Goal: Transaction & Acquisition: Download file/media

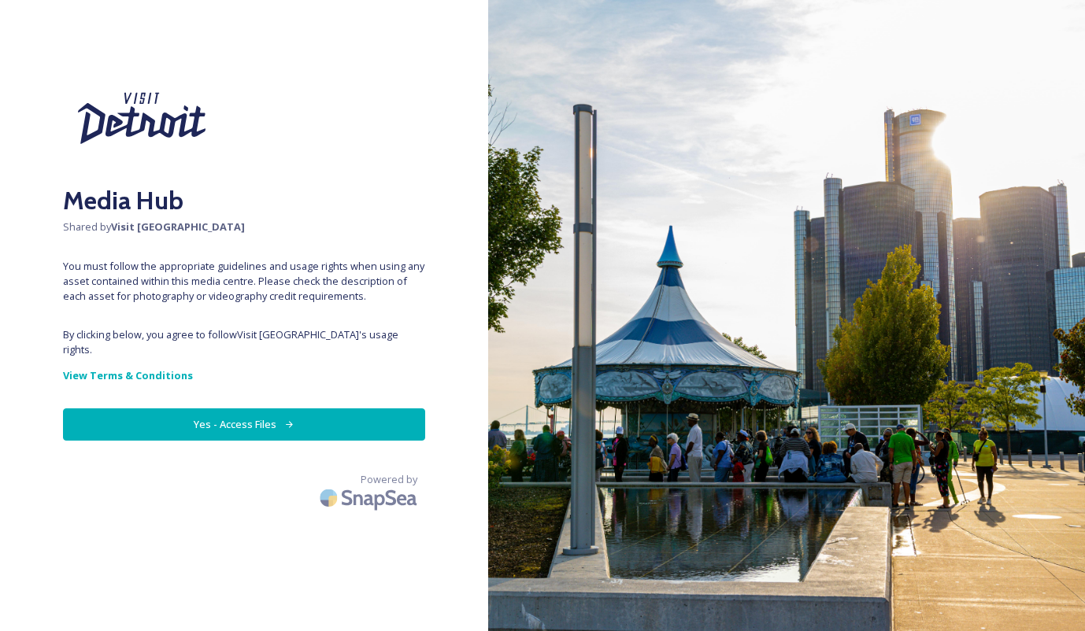
click at [252, 410] on button "Yes - Access Files" at bounding box center [244, 425] width 362 height 32
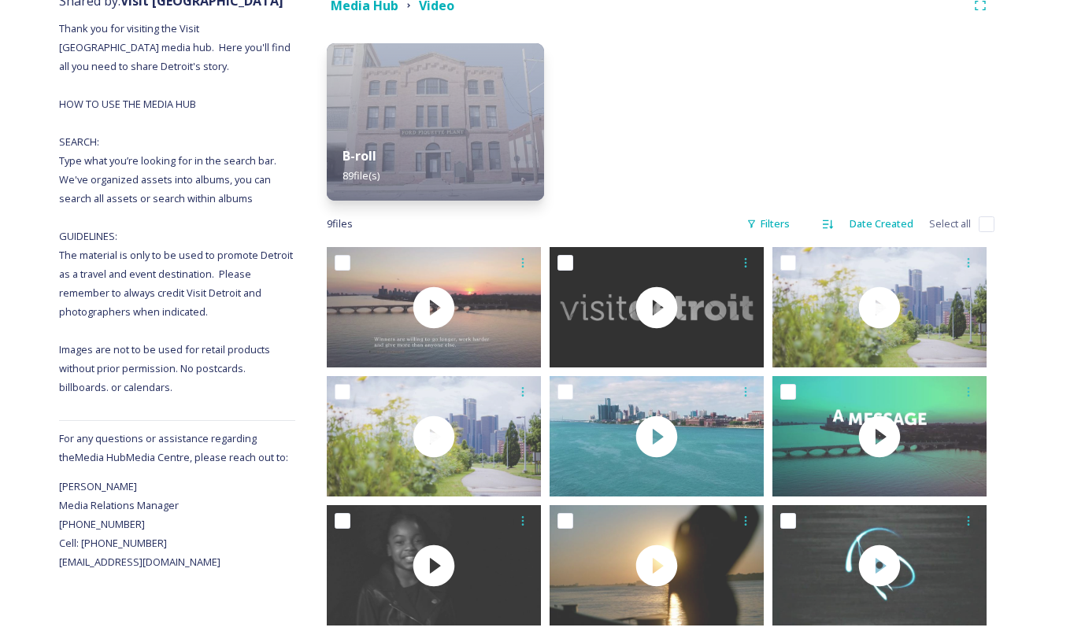
scroll to position [238, 0]
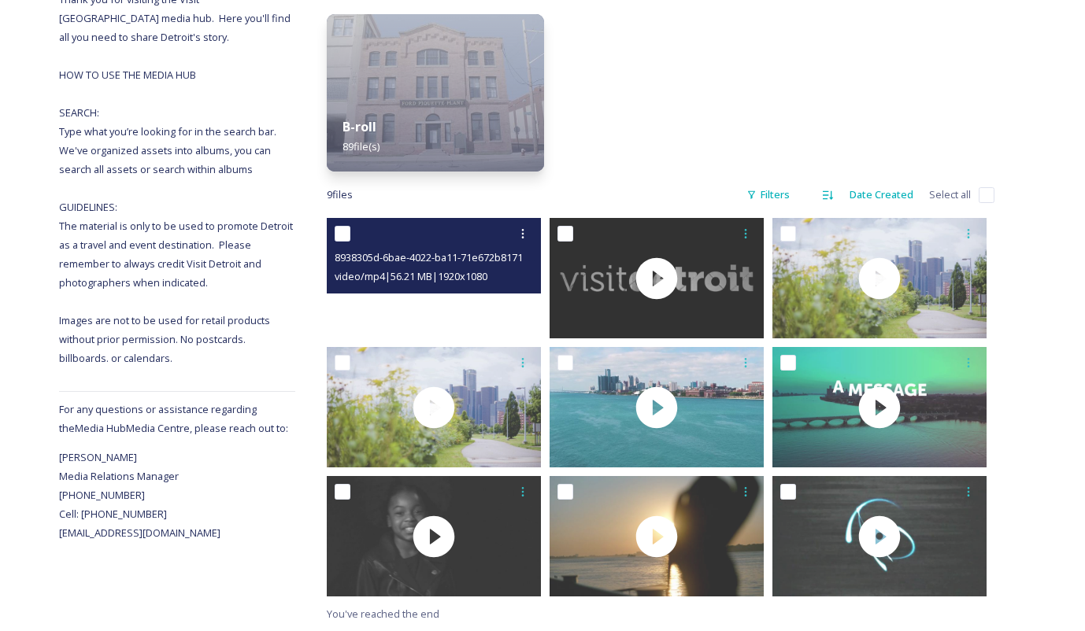
click at [411, 294] on video "8938305d-6bae-4022-ba11-71e672b81717.mp4" at bounding box center [434, 278] width 214 height 120
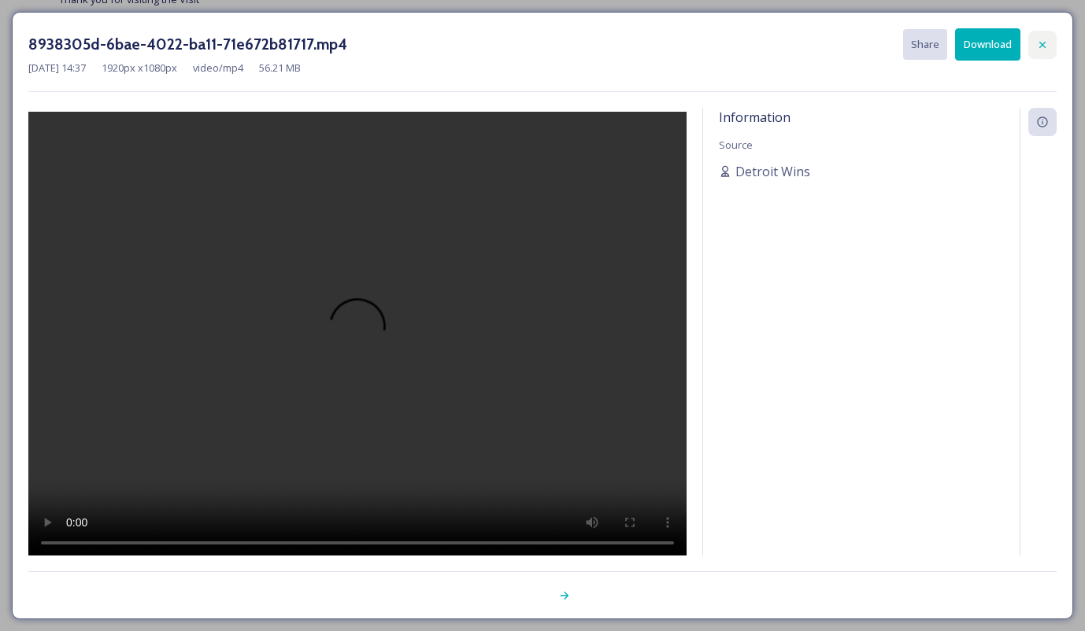
click at [1042, 41] on icon at bounding box center [1042, 45] width 13 height 13
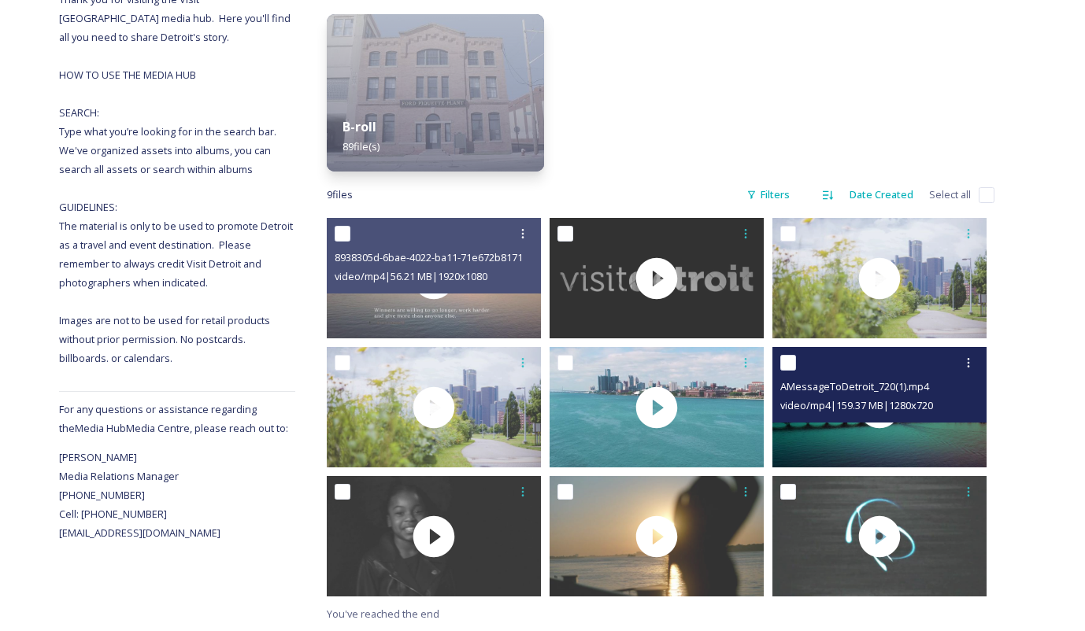
click at [879, 419] on div "AMessageToDetroit_720(1).mp4 video/mp4 | 159.37 MB | 1280 x 720" at bounding box center [879, 385] width 214 height 76
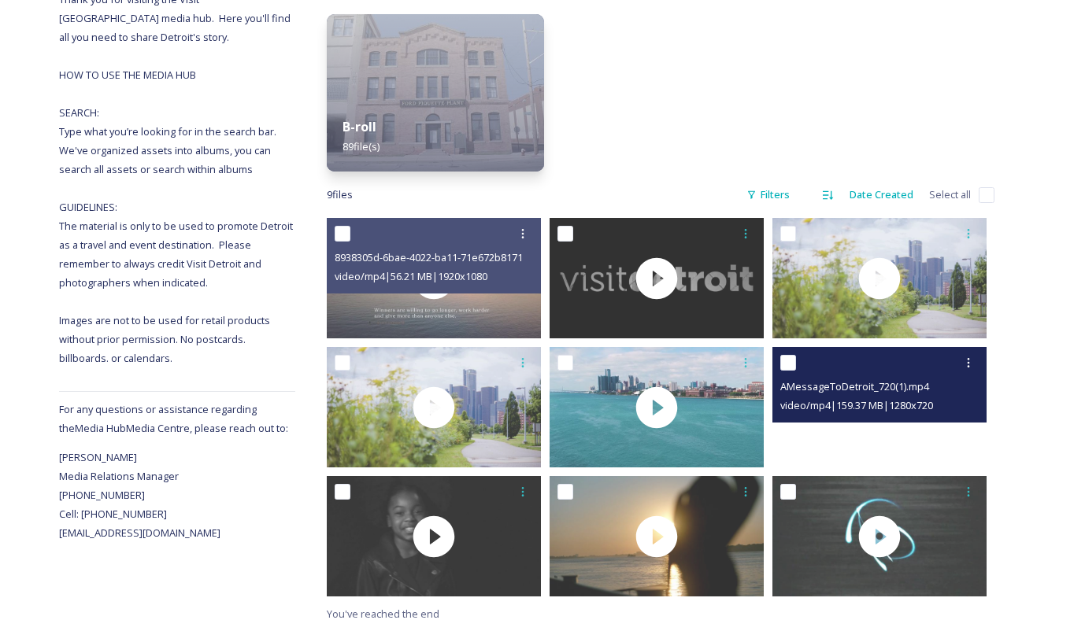
click at [876, 430] on video "AMessageToDetroit_720(1).mp4" at bounding box center [879, 407] width 214 height 120
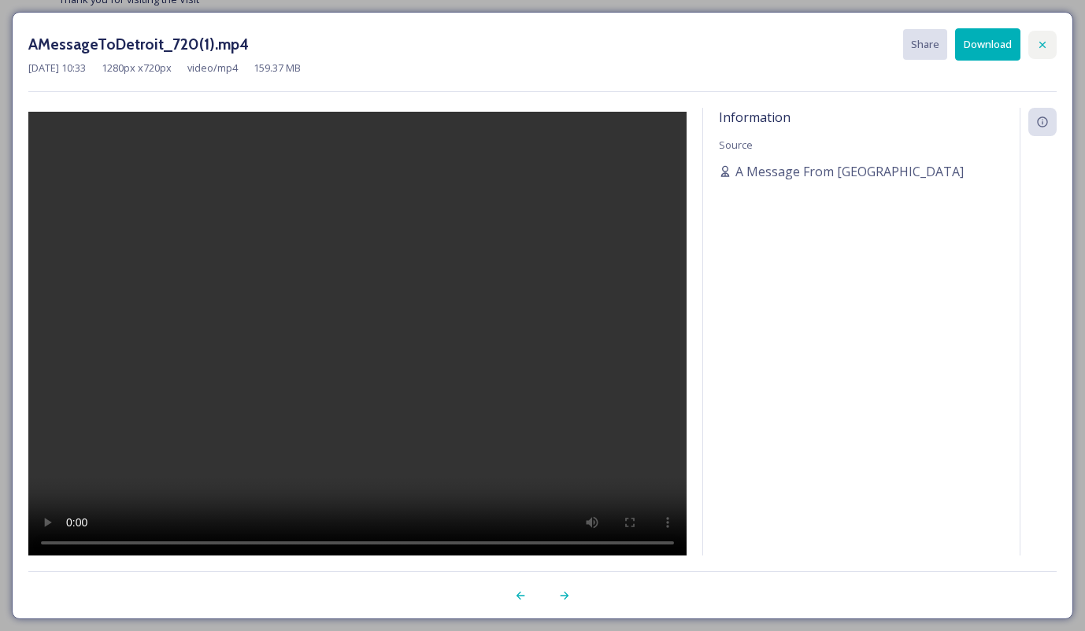
click at [1040, 44] on icon at bounding box center [1042, 45] width 13 height 13
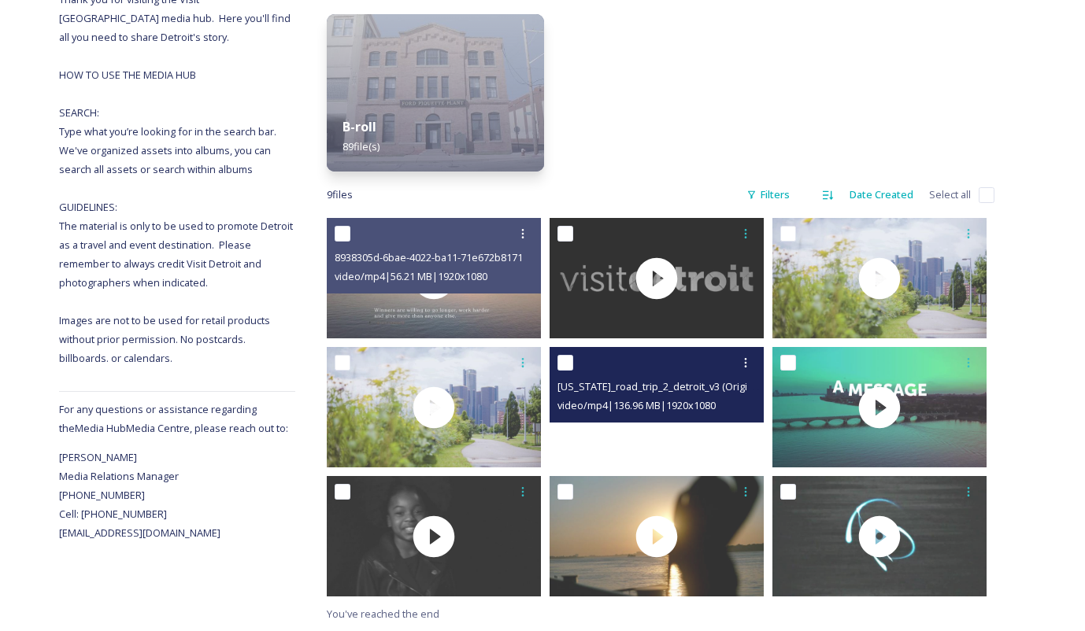
click at [657, 425] on video "michigan_road_trip_2_detroit_v3 (Original).mp4" at bounding box center [657, 407] width 214 height 120
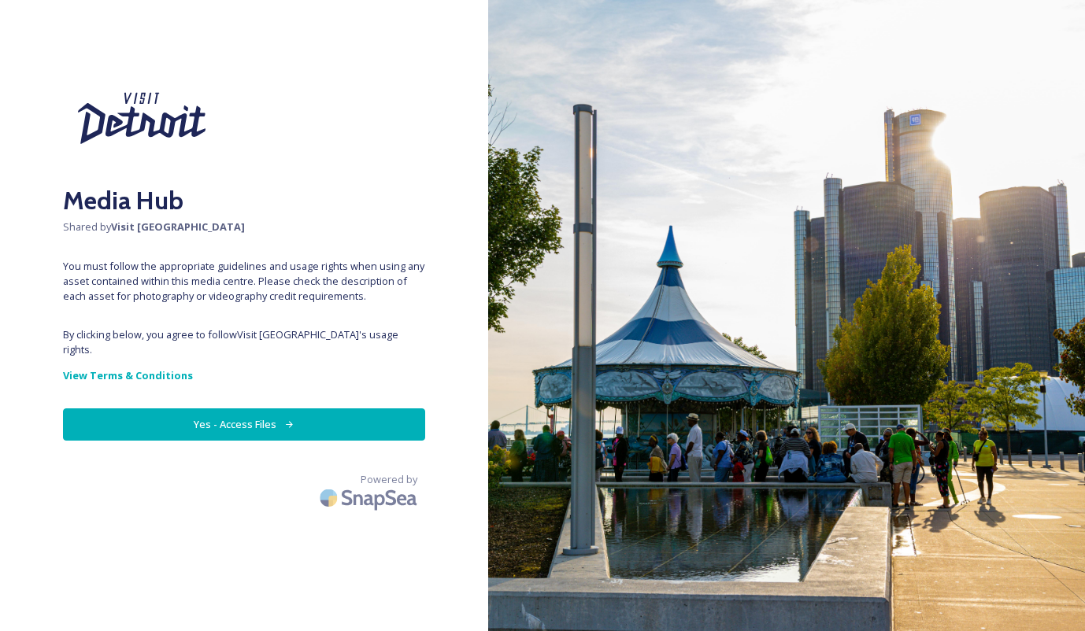
click at [648, 330] on img at bounding box center [786, 315] width 597 height 631
